Goal: Use online tool/utility: Use online tool/utility

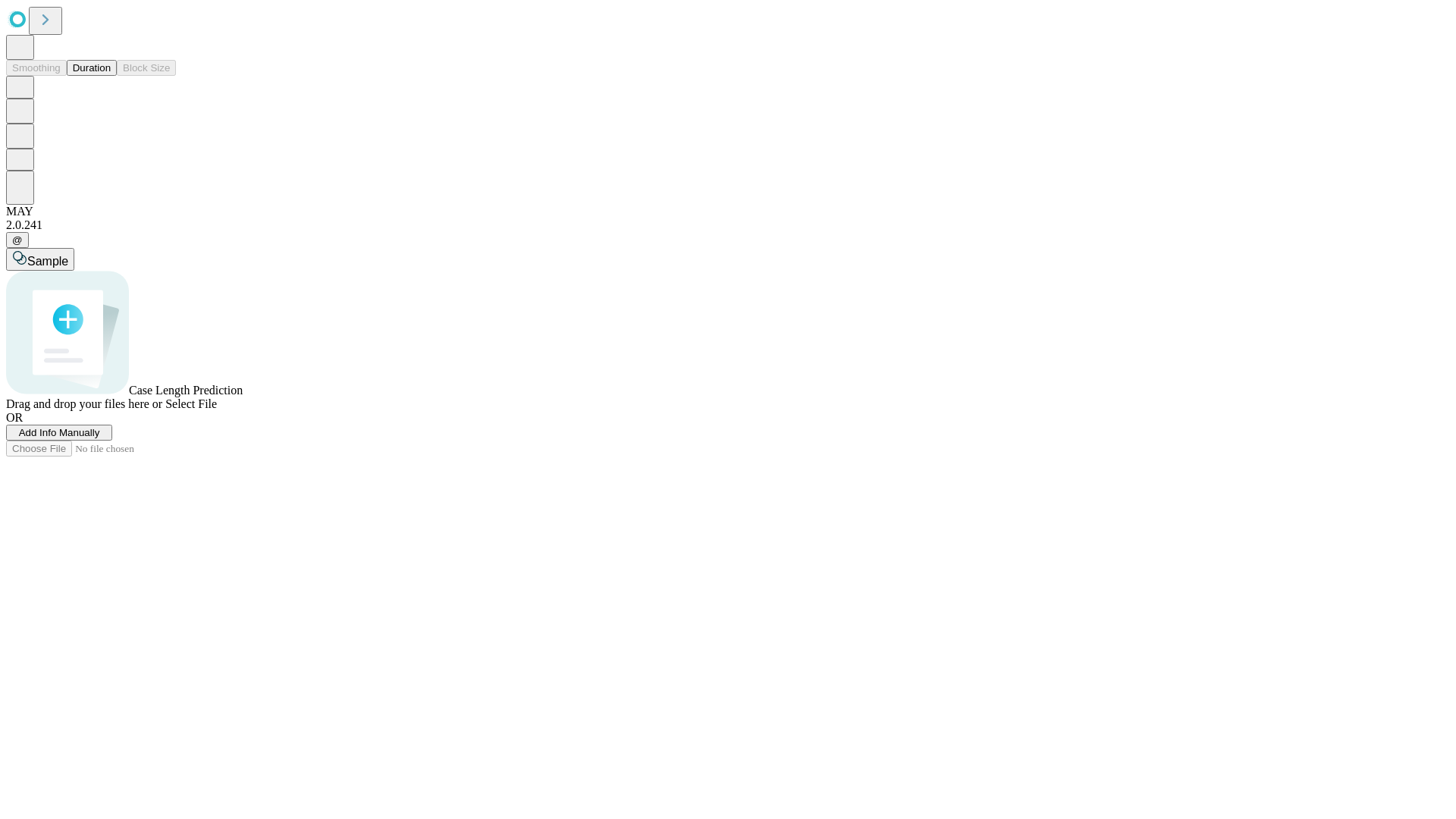
click at [217, 410] on span "Select File" at bounding box center [191, 403] width 52 height 12
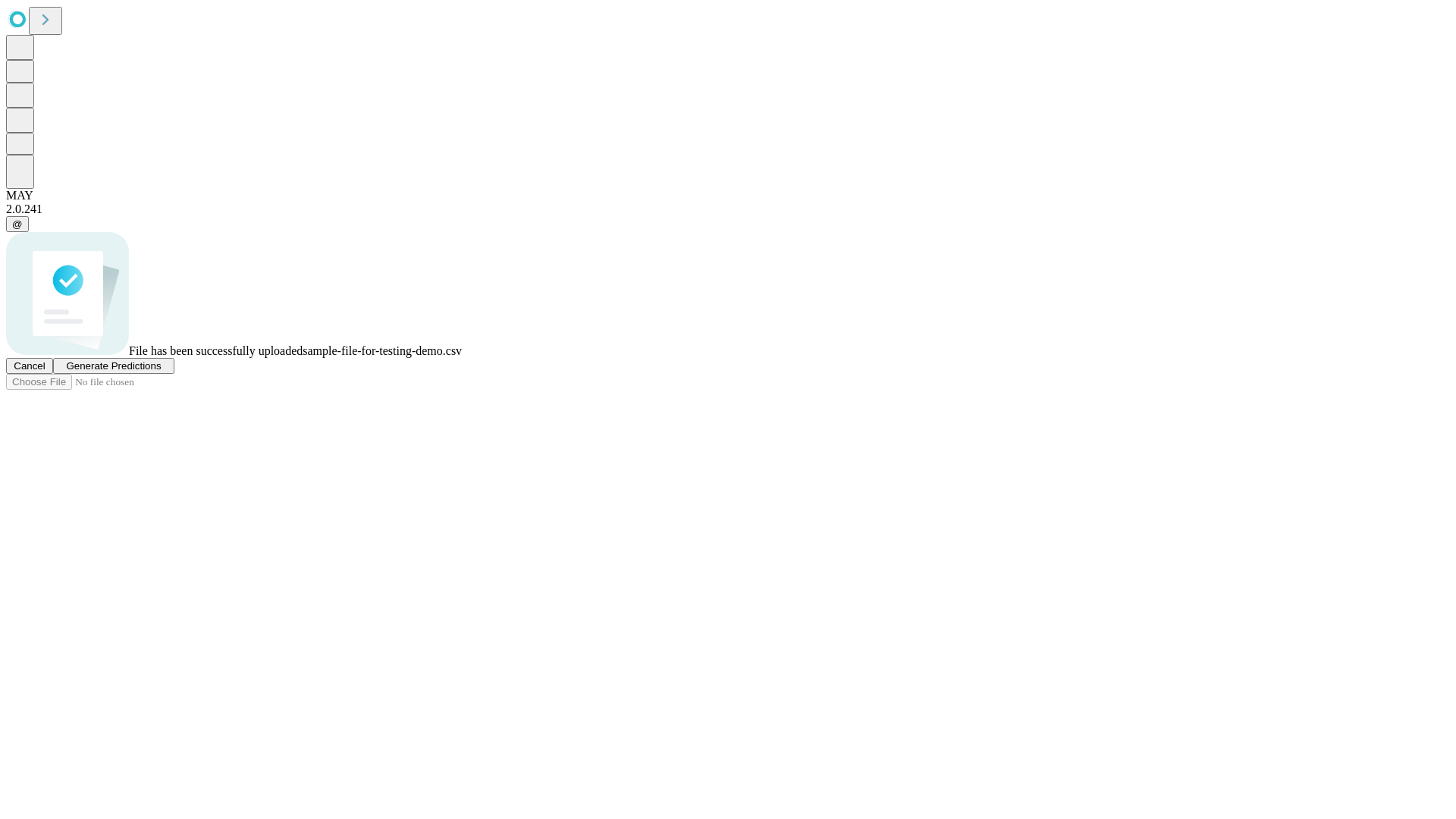
click at [161, 372] on span "Generate Predictions" at bounding box center [113, 366] width 95 height 11
